Goal: Navigation & Orientation: Find specific page/section

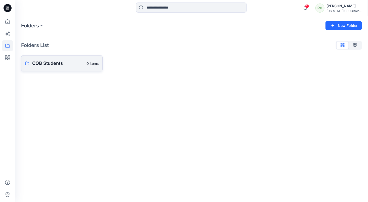
click at [77, 68] on link "COB Students 0 items" at bounding box center [61, 63] width 81 height 16
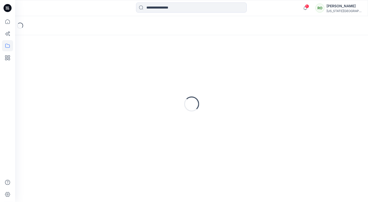
click at [77, 68] on div "Loading..." at bounding box center [191, 104] width 340 height 126
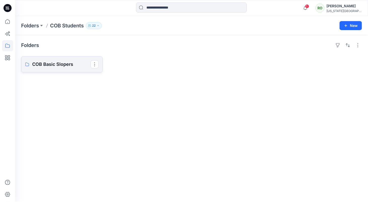
click at [74, 66] on p "COB Basic Slopers" at bounding box center [61, 64] width 58 height 7
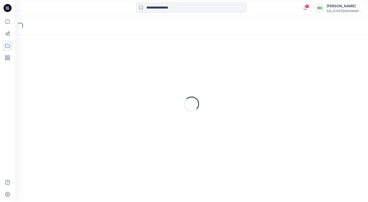
click at [74, 66] on div "Loading..." at bounding box center [191, 104] width 340 height 126
